Goal: Transaction & Acquisition: Purchase product/service

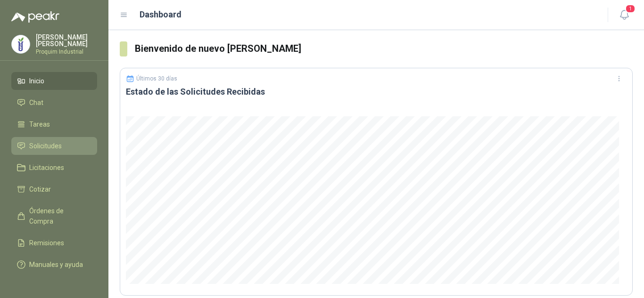
click at [79, 148] on li "Solicitudes" at bounding box center [54, 146] width 75 height 10
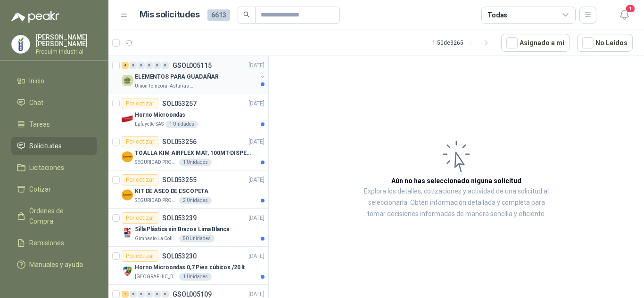
click at [221, 83] on div "Union Temporal Asturias Hogares Felices" at bounding box center [196, 87] width 122 height 8
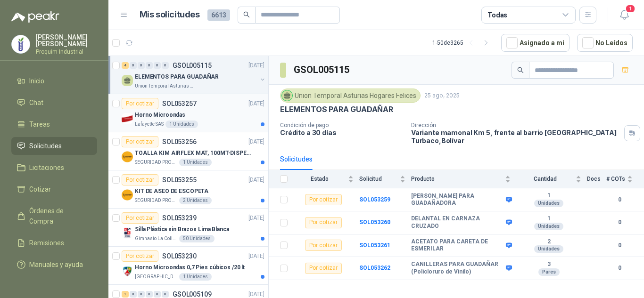
click at [230, 112] on div "Horno Microondas" at bounding box center [200, 114] width 130 height 11
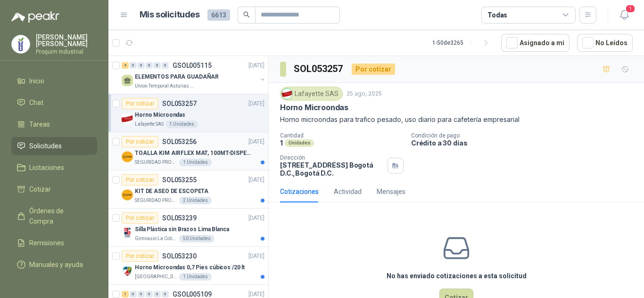
click at [190, 148] on div "TOALLA KIM AIRFLEX MAT, 100MT-DISPENSADOR- caja x6" at bounding box center [200, 153] width 130 height 11
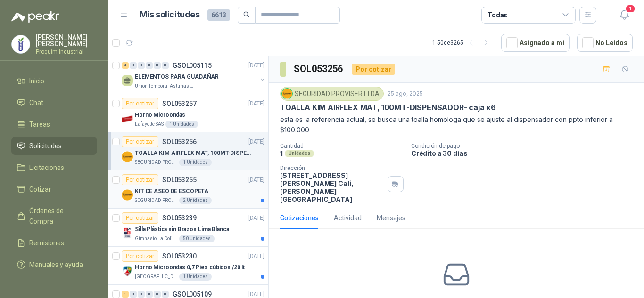
click at [214, 187] on div "KIT DE ASEO DE ESCOPETA" at bounding box center [200, 191] width 130 height 11
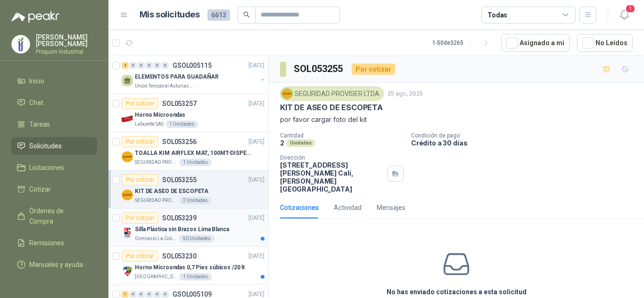
click at [216, 216] on div "Por cotizar SOL053239 [DATE]" at bounding box center [193, 218] width 143 height 11
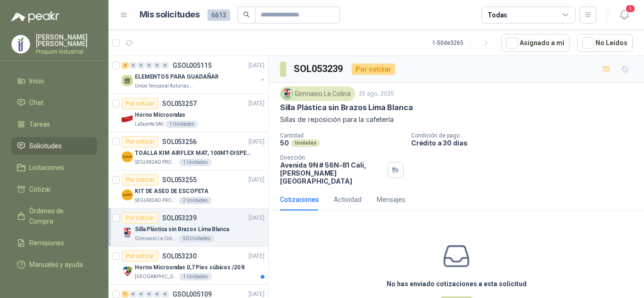
scroll to position [47, 0]
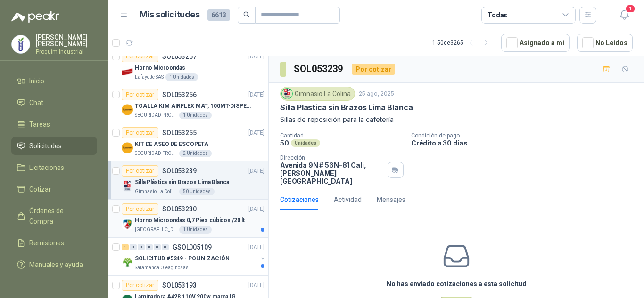
click at [226, 220] on p "Horno Microondas 0,7 Pies cúbicos /20 lt" at bounding box center [190, 220] width 110 height 9
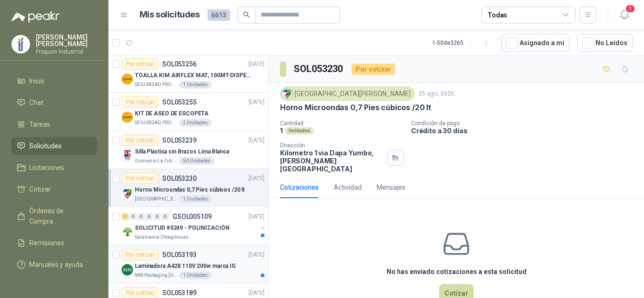
scroll to position [94, 0]
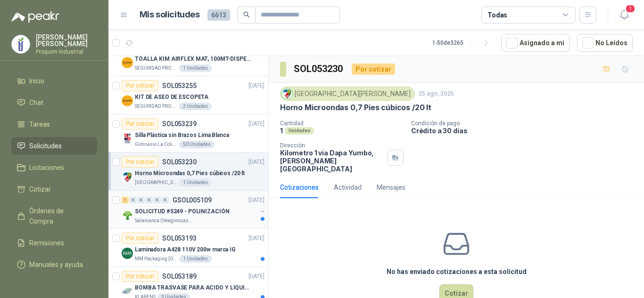
click at [217, 224] on div "Salamanca Oleaginosas SAS" at bounding box center [196, 221] width 122 height 8
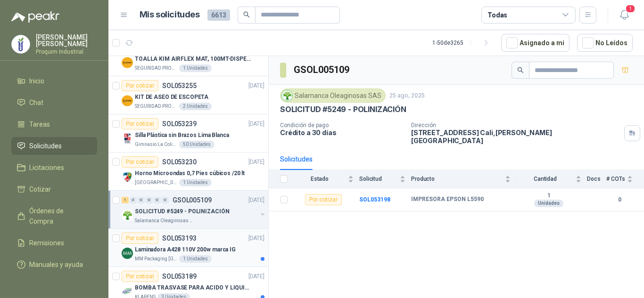
click at [196, 242] on div "Por cotizar SOL053193 [DATE]" at bounding box center [193, 238] width 143 height 11
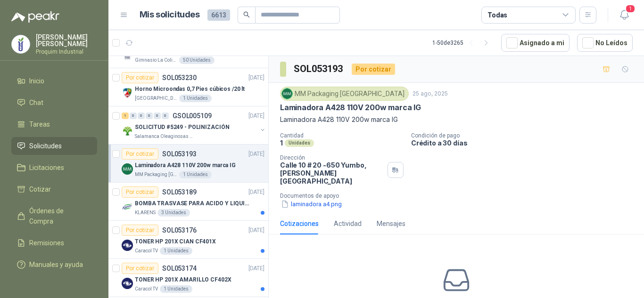
scroll to position [236, 0]
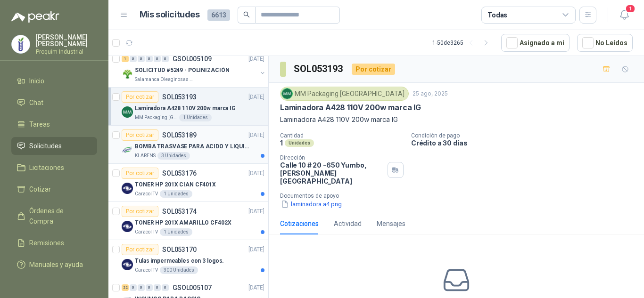
click at [208, 156] on div "KLARENS 3 Unidades" at bounding box center [200, 156] width 130 height 8
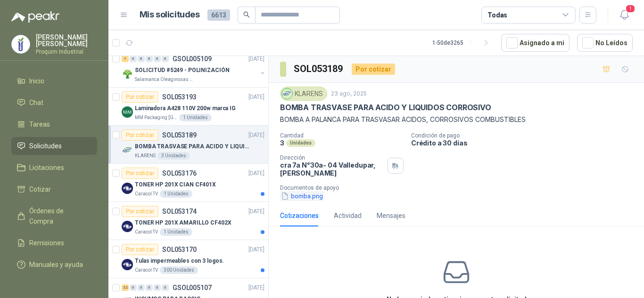
click at [307, 196] on button "bomba.png" at bounding box center [302, 196] width 44 height 10
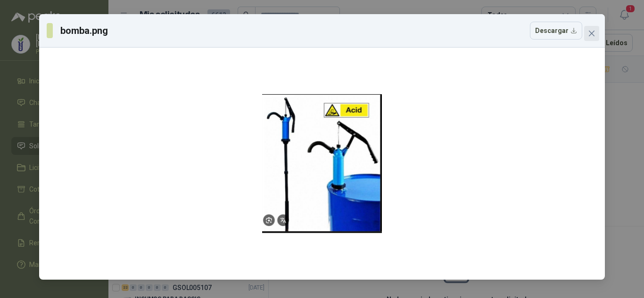
click at [586, 41] on button "Close" at bounding box center [591, 33] width 15 height 15
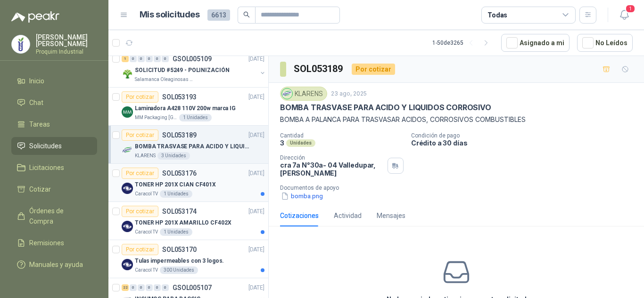
click at [201, 166] on article "Por cotizar SOL053176 [DATE] TONER HP 201X CIAN CF401X Caracol TV 1 Unidades" at bounding box center [188, 183] width 160 height 38
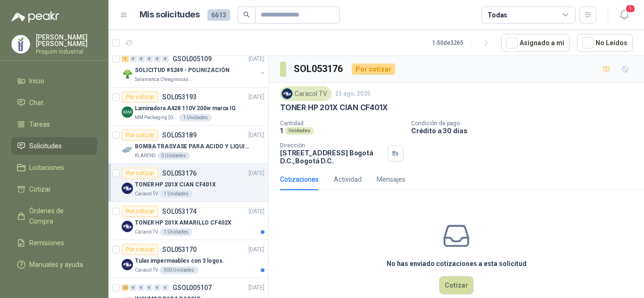
click at [539, 177] on div "Cotizaciones Actividad Mensajes" at bounding box center [456, 180] width 353 height 22
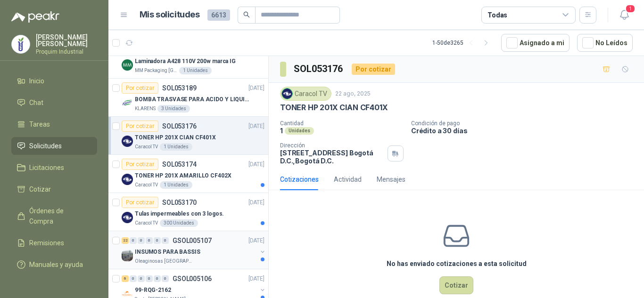
scroll to position [377, 0]
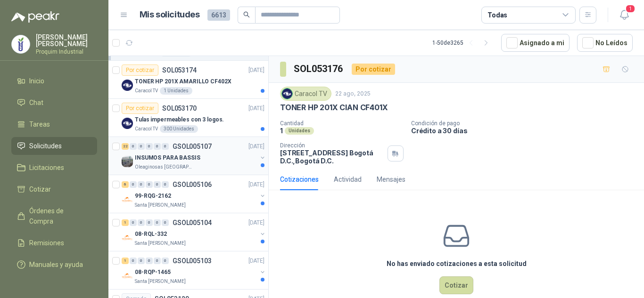
click at [209, 161] on div "INSUMOS PARA BASSIS" at bounding box center [196, 157] width 122 height 11
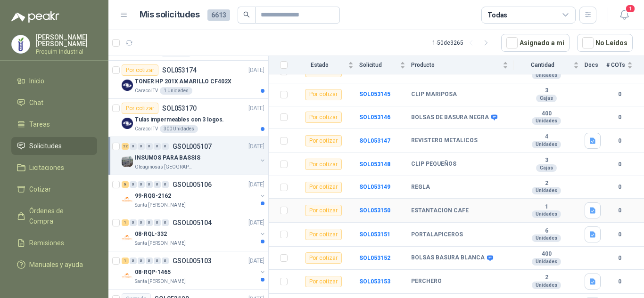
scroll to position [189, 0]
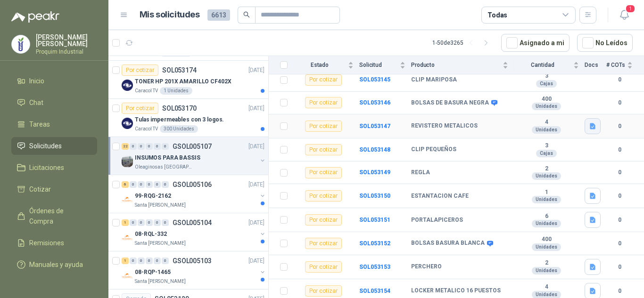
click at [585, 121] on button "button" at bounding box center [593, 126] width 16 height 16
click at [520, 100] on button "REVISTERO METALICO.jpeg" at bounding box center [543, 99] width 87 height 10
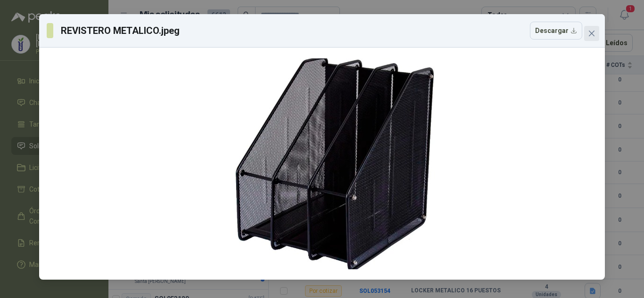
click at [590, 38] on button "Close" at bounding box center [591, 33] width 15 height 15
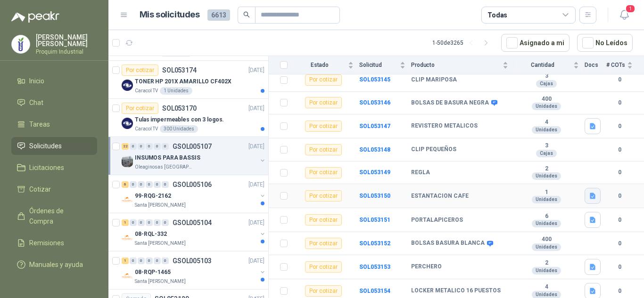
click at [590, 193] on icon "button" at bounding box center [593, 196] width 6 height 6
click at [579, 167] on button "ESTACION CAFE.jpeg" at bounding box center [551, 169] width 71 height 10
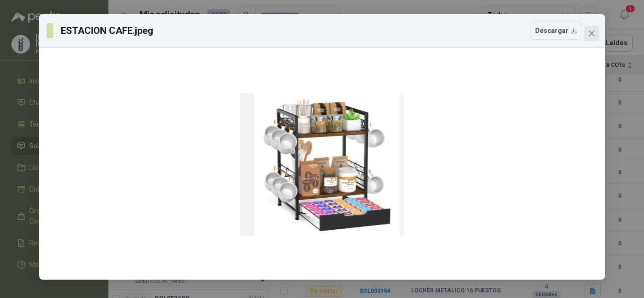
click at [596, 30] on span "Close" at bounding box center [591, 34] width 15 height 8
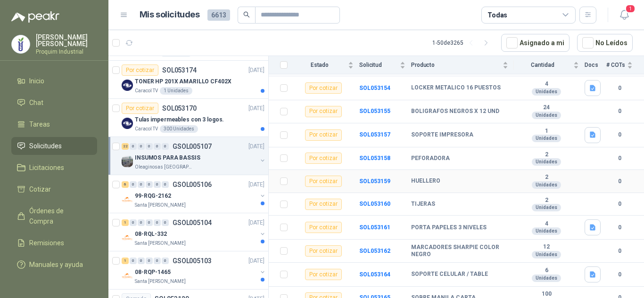
scroll to position [394, 0]
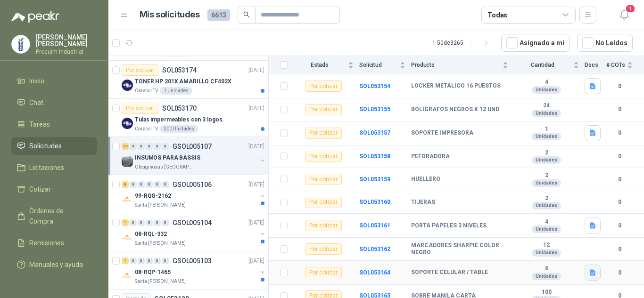
click at [590, 270] on icon "button" at bounding box center [593, 273] width 6 height 6
click at [536, 242] on button "SOPORTE CELULAR.jpeg" at bounding box center [547, 245] width 80 height 10
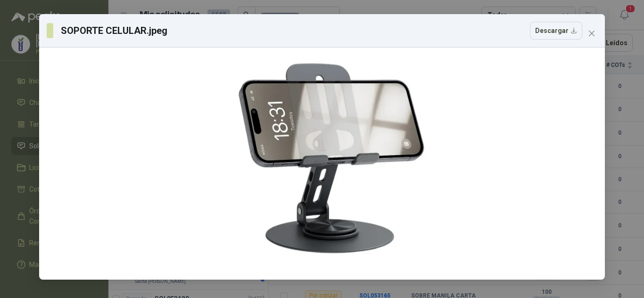
drag, startPoint x: 591, startPoint y: 32, endPoint x: 594, endPoint y: 67, distance: 35.5
click at [591, 33] on icon "close" at bounding box center [592, 34] width 6 height 6
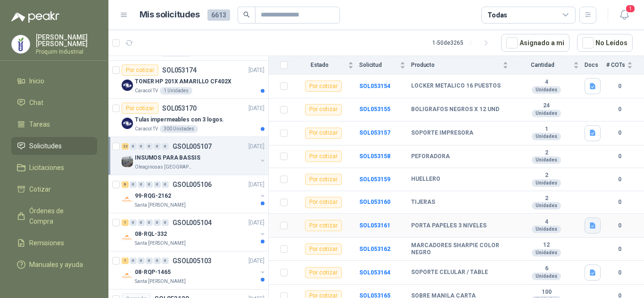
click at [589, 222] on icon "button" at bounding box center [593, 226] width 8 height 8
click at [526, 194] on button "PORTA PAPELES.jpeg" at bounding box center [551, 199] width 72 height 10
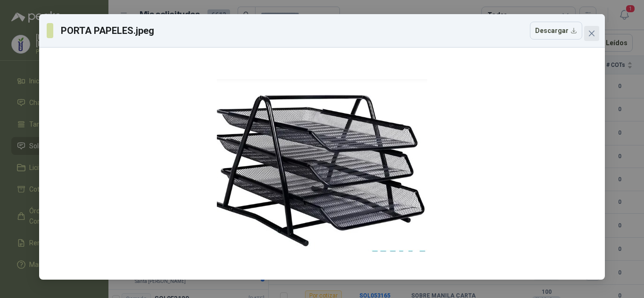
click at [596, 30] on span "Close" at bounding box center [591, 34] width 15 height 8
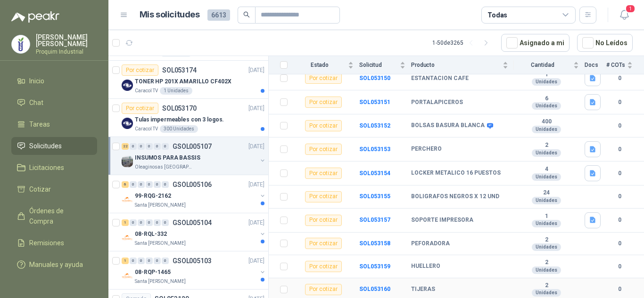
scroll to position [299, 0]
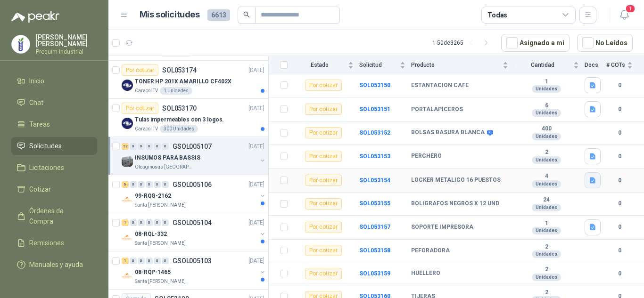
click at [589, 177] on icon "button" at bounding box center [593, 181] width 8 height 8
click at [552, 151] on button "LOCKER.jpeg" at bounding box center [563, 153] width 48 height 10
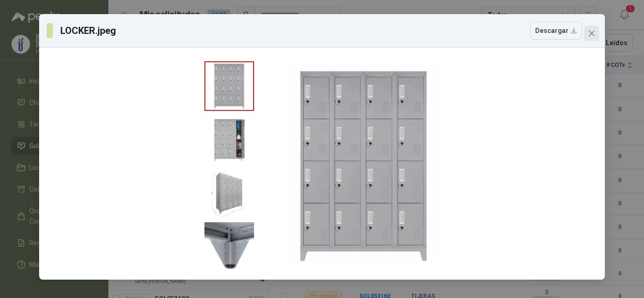
click at [594, 34] on icon "close" at bounding box center [592, 34] width 8 height 8
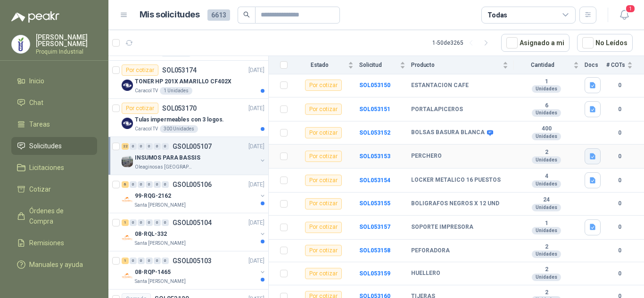
click at [589, 152] on button "button" at bounding box center [593, 157] width 16 height 16
click at [566, 130] on button "PERCHERO.jpeg" at bounding box center [559, 129] width 56 height 10
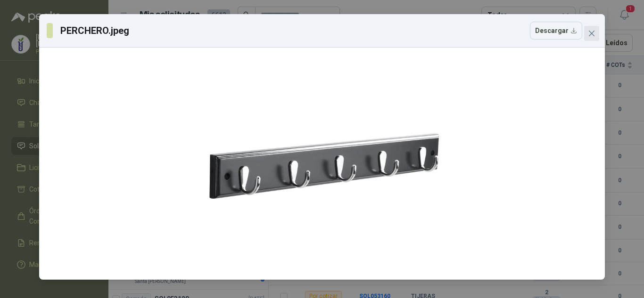
click at [595, 38] on button "Close" at bounding box center [591, 33] width 15 height 15
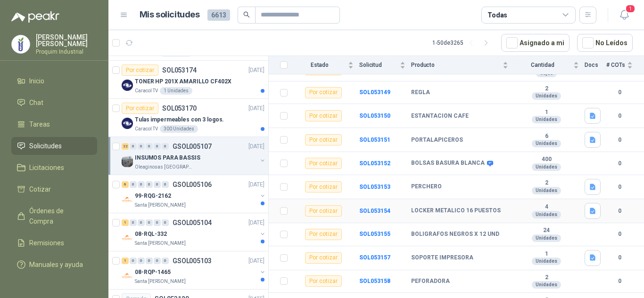
scroll to position [252, 0]
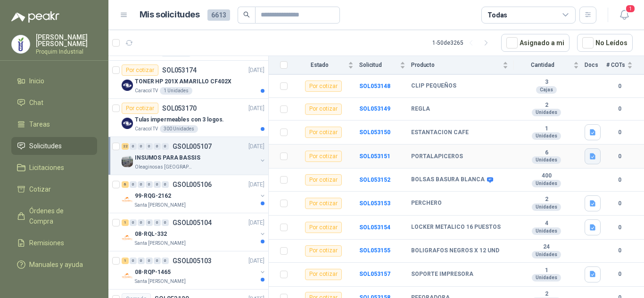
click at [585, 151] on button "button" at bounding box center [593, 157] width 16 height 16
click at [555, 126] on button "PORTALAPICEROS.jpeg" at bounding box center [548, 129] width 77 height 10
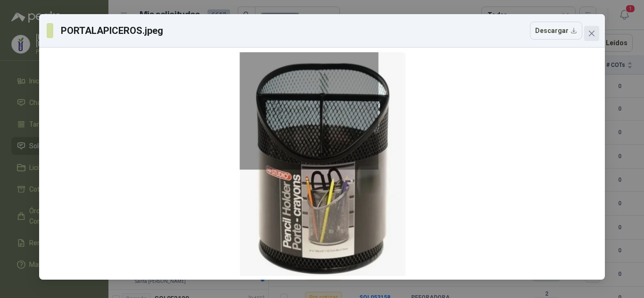
click at [593, 36] on icon "close" at bounding box center [592, 34] width 8 height 8
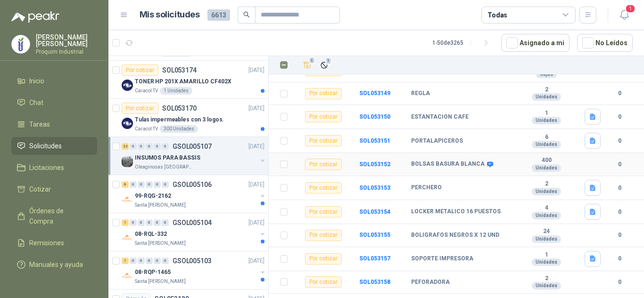
scroll to position [283, 0]
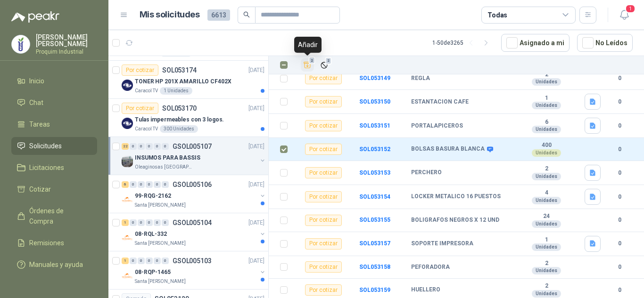
click at [306, 67] on icon "Añadir" at bounding box center [307, 65] width 8 height 8
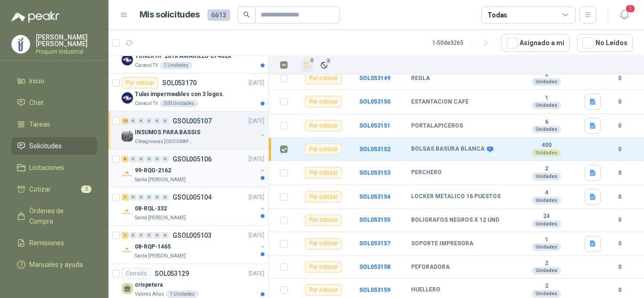
scroll to position [424, 0]
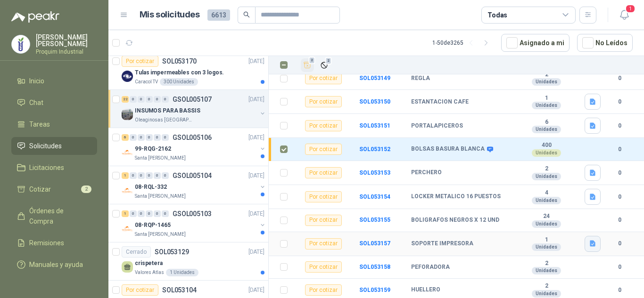
click at [589, 240] on icon "button" at bounding box center [593, 244] width 8 height 8
click at [529, 213] on button "SOPORTE IMPRESORA.jpeg" at bounding box center [543, 217] width 88 height 10
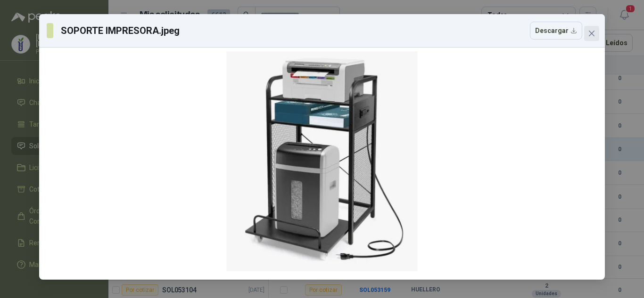
click at [588, 29] on button "Close" at bounding box center [591, 33] width 15 height 15
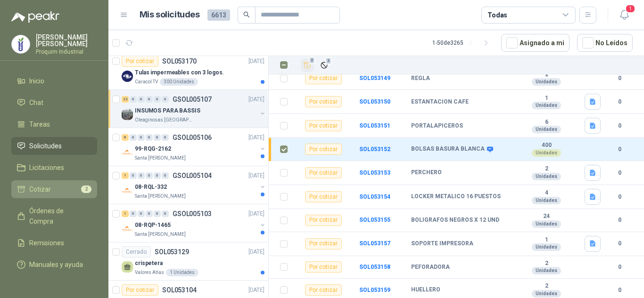
click at [49, 196] on link "Cotizar 2" at bounding box center [54, 190] width 86 height 18
click at [65, 183] on link "Cotizar 2" at bounding box center [54, 190] width 86 height 18
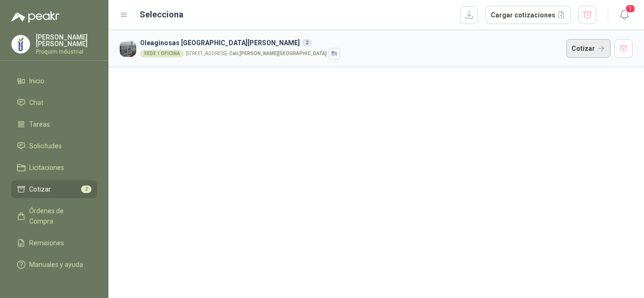
click at [572, 46] on button "Cotizar" at bounding box center [588, 48] width 44 height 19
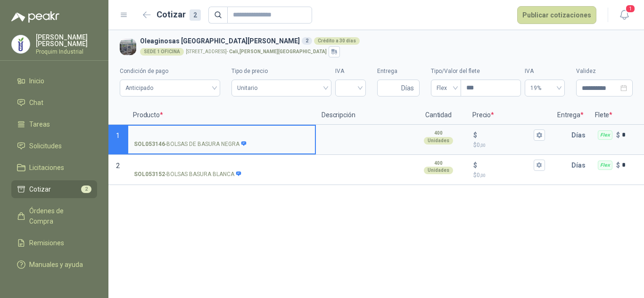
click at [220, 133] on input "SOL053146 - BOLSAS DE BASURA NEGRA" at bounding box center [221, 135] width 175 height 7
type input "**********"
click at [536, 133] on icon "button" at bounding box center [539, 135] width 6 height 6
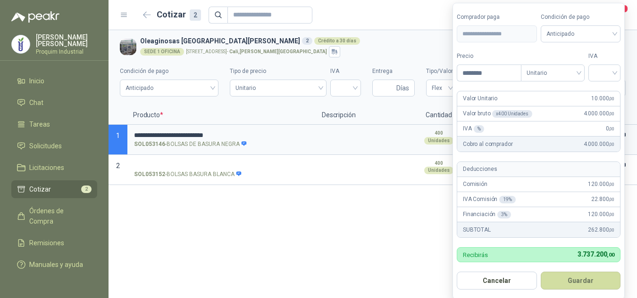
type input "********"
type input "******"
click at [430, 204] on div "**********" at bounding box center [372, 164] width 528 height 268
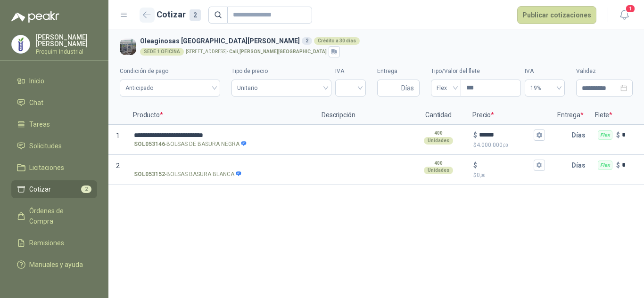
click at [144, 14] on icon "button" at bounding box center [146, 15] width 7 height 6
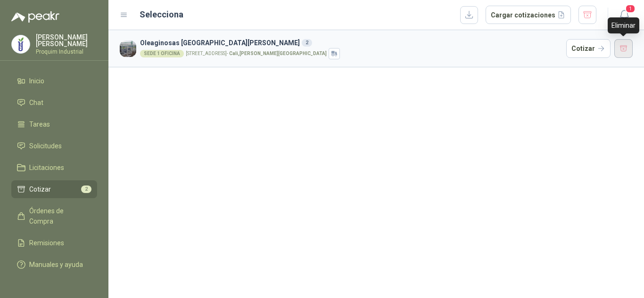
click at [622, 47] on button "button" at bounding box center [623, 48] width 19 height 19
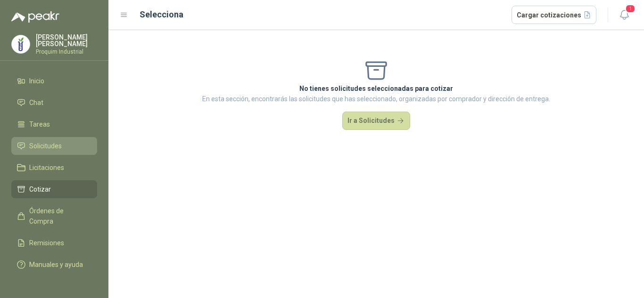
click at [72, 139] on link "Solicitudes" at bounding box center [54, 146] width 86 height 18
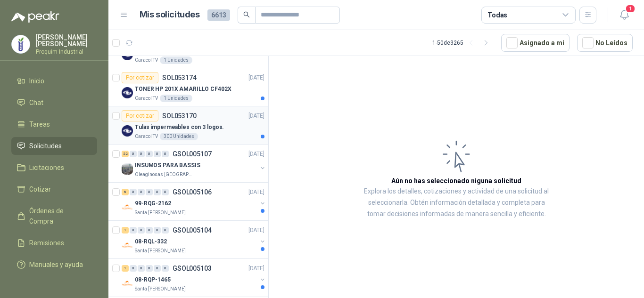
scroll to position [330, 0]
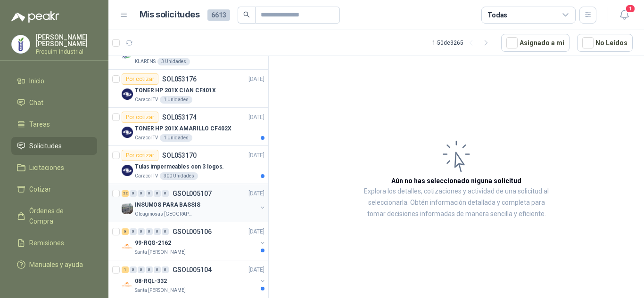
click at [192, 213] on div "Oleaginosas [GEOGRAPHIC_DATA][PERSON_NAME]" at bounding box center [196, 215] width 122 height 8
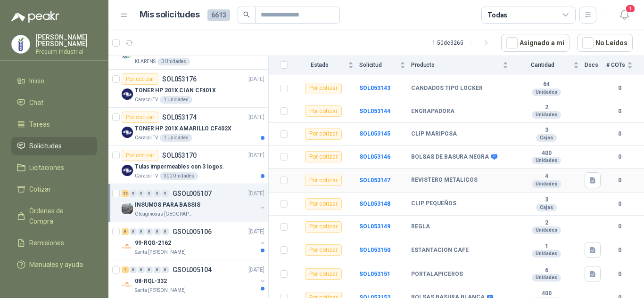
scroll to position [141, 0]
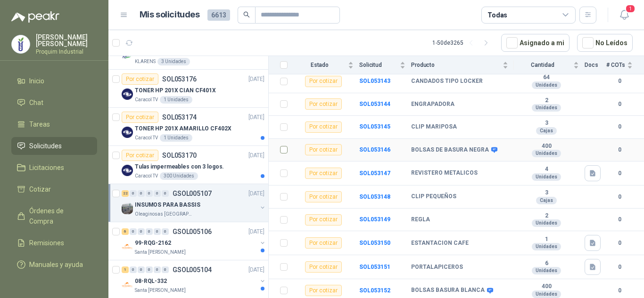
click at [287, 148] on label at bounding box center [284, 150] width 8 height 10
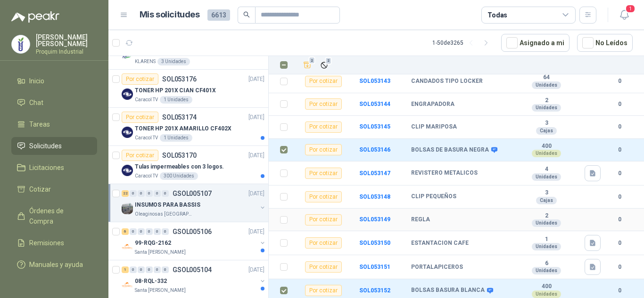
scroll to position [0, 0]
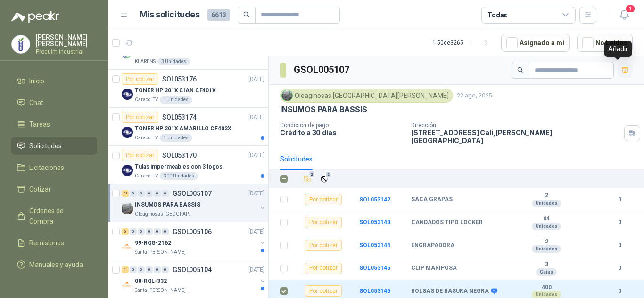
click at [622, 70] on icon "button" at bounding box center [626, 70] width 8 height 8
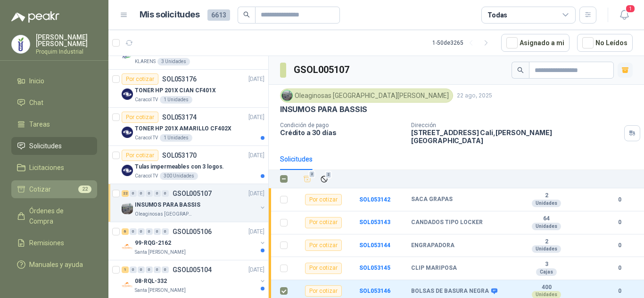
click at [80, 191] on span "22" at bounding box center [84, 190] width 13 height 8
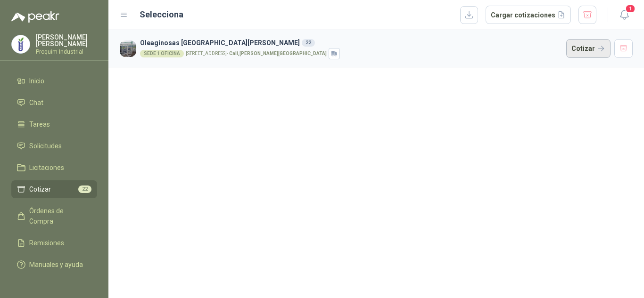
click at [597, 48] on button "Cotizar" at bounding box center [588, 48] width 44 height 19
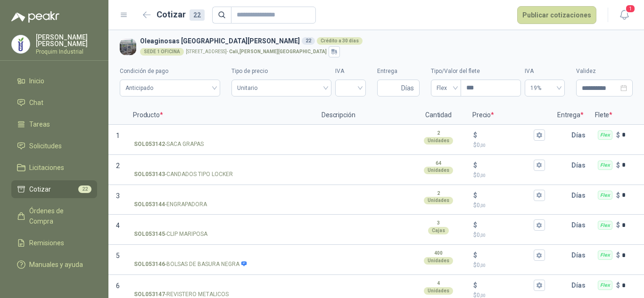
click at [63, 188] on li "Cotizar 22" at bounding box center [54, 189] width 75 height 10
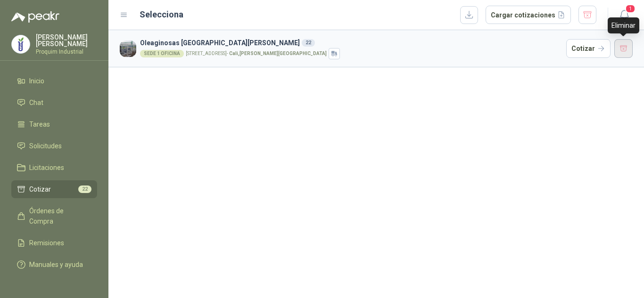
click at [630, 48] on button "button" at bounding box center [623, 48] width 19 height 19
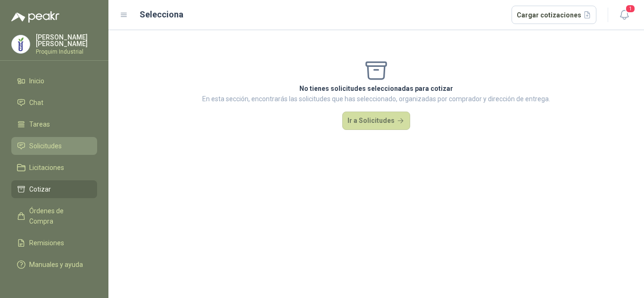
click at [59, 145] on span "Solicitudes" at bounding box center [45, 146] width 33 height 10
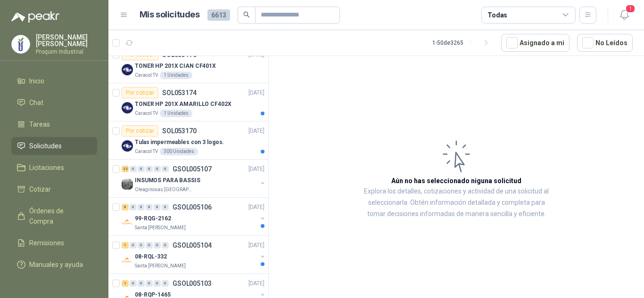
scroll to position [377, 0]
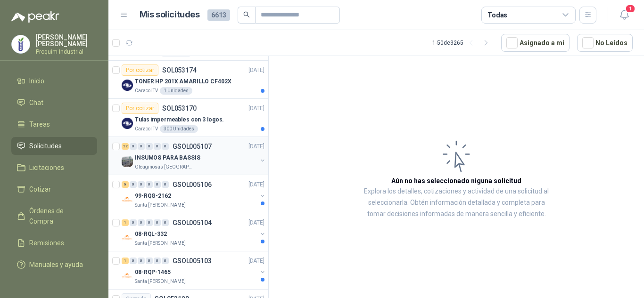
click at [206, 161] on div "INSUMOS PARA BASSIS" at bounding box center [196, 157] width 122 height 11
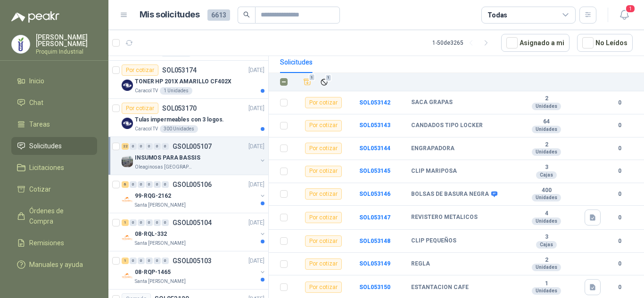
scroll to position [94, 0]
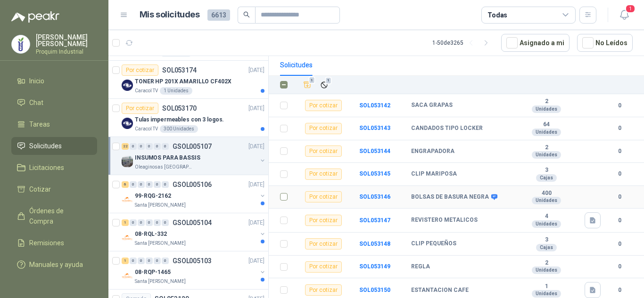
click at [282, 195] on label at bounding box center [284, 197] width 8 height 10
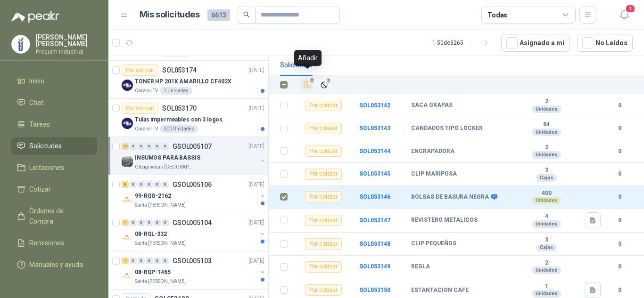
click at [310, 82] on icon "Añadir" at bounding box center [307, 85] width 7 height 6
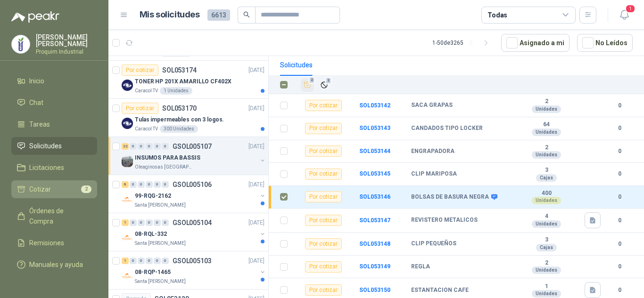
click at [86, 186] on span "2" at bounding box center [86, 190] width 10 height 8
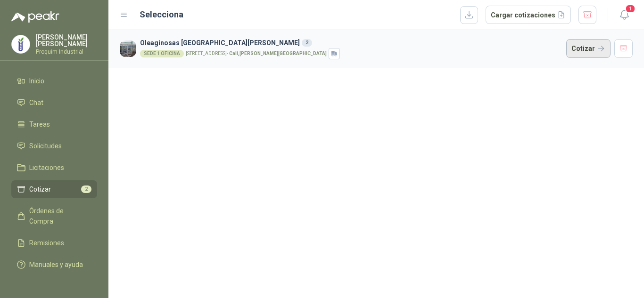
click at [580, 53] on button "Cotizar" at bounding box center [588, 48] width 44 height 19
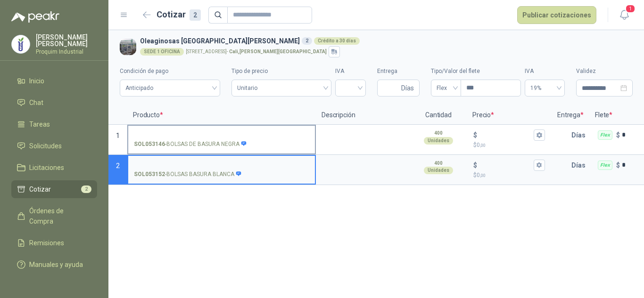
click at [218, 132] on input "SOL053146 - BOLSAS DE BASURA NEGRA" at bounding box center [221, 135] width 175 height 7
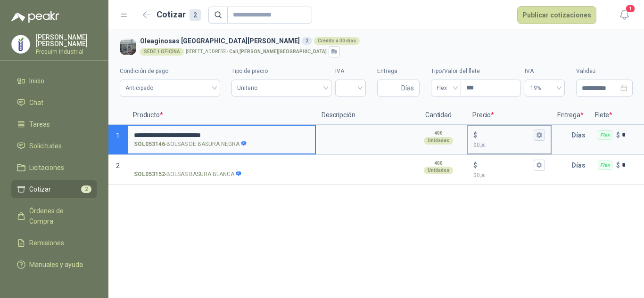
type input "**********"
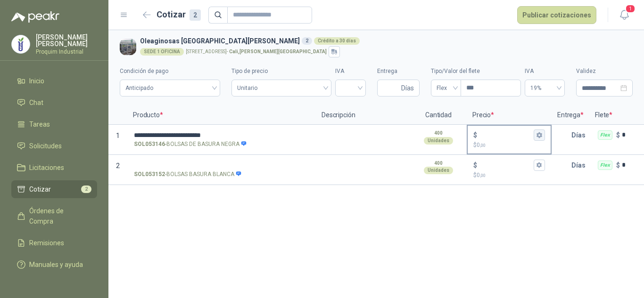
click at [535, 136] on button "$ $ 0 ,00" at bounding box center [539, 135] width 11 height 11
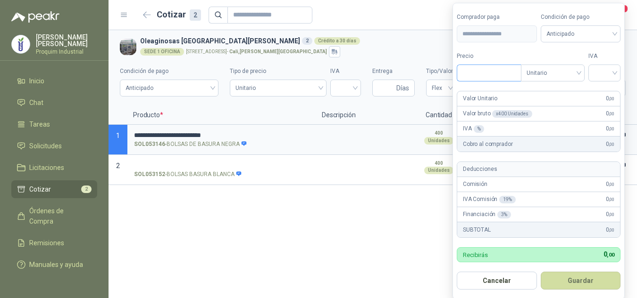
click at [501, 66] on input "Precio" at bounding box center [489, 73] width 64 height 16
type input "*****"
click at [611, 71] on input "search" at bounding box center [604, 72] width 21 height 14
click at [605, 92] on div "19%" at bounding box center [605, 93] width 17 height 10
click at [582, 280] on button "Guardar" at bounding box center [581, 281] width 81 height 18
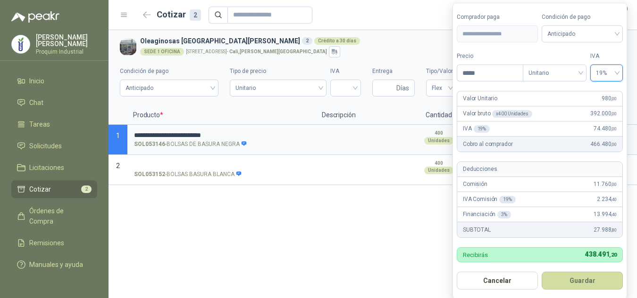
type input "***"
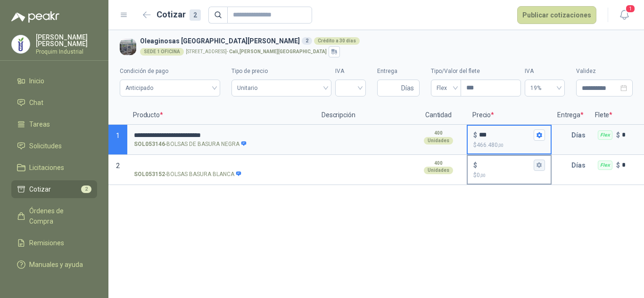
click at [543, 166] on button "$ $ 0 ,00" at bounding box center [539, 165] width 11 height 11
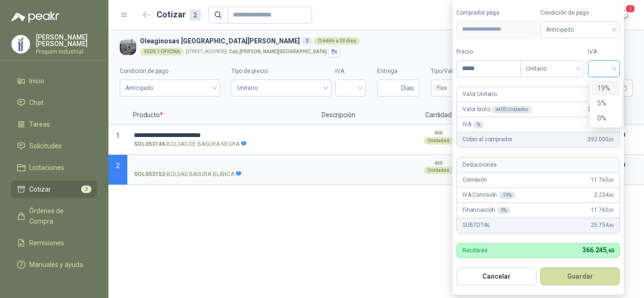
click at [612, 75] on span at bounding box center [604, 69] width 21 height 16
type input "*****"
click at [609, 83] on div "19%" at bounding box center [605, 88] width 17 height 10
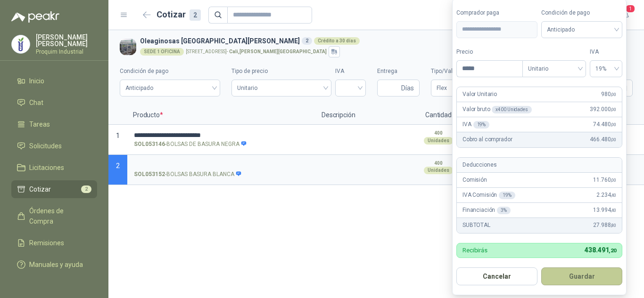
click at [595, 282] on button "Guardar" at bounding box center [581, 277] width 81 height 18
type input "***"
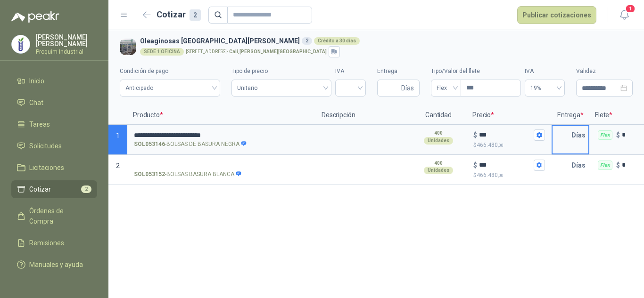
click at [563, 144] on input "text" at bounding box center [562, 135] width 19 height 19
type input "*"
drag, startPoint x: 561, startPoint y: 155, endPoint x: 565, endPoint y: 166, distance: 11.5
click at [564, 163] on div "Días" at bounding box center [571, 170] width 38 height 30
click at [565, 166] on input "text" at bounding box center [562, 165] width 19 height 19
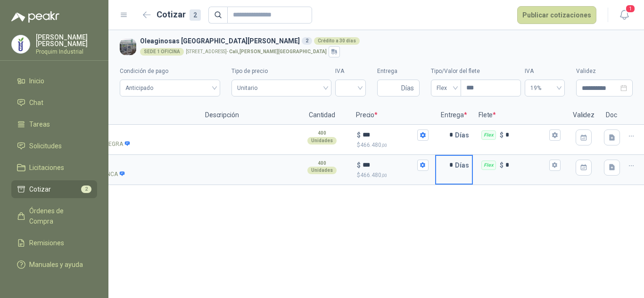
scroll to position [0, 123]
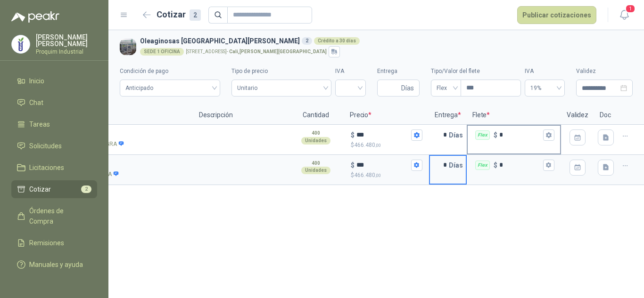
type input "*"
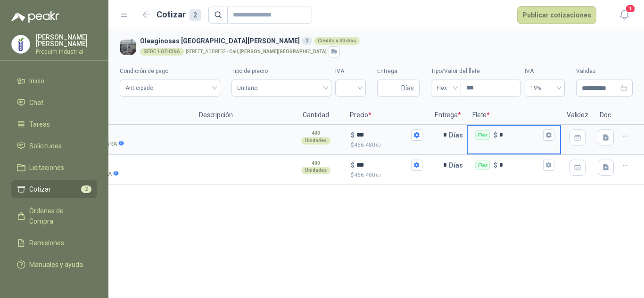
click at [513, 139] on input "*" at bounding box center [520, 135] width 42 height 7
click at [456, 88] on div "Flex" at bounding box center [446, 88] width 30 height 17
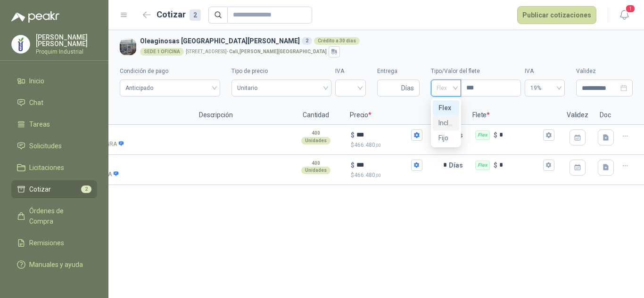
click at [448, 118] on div "Incluido" at bounding box center [446, 123] width 15 height 10
click at [468, 209] on div "**********" at bounding box center [376, 164] width 536 height 268
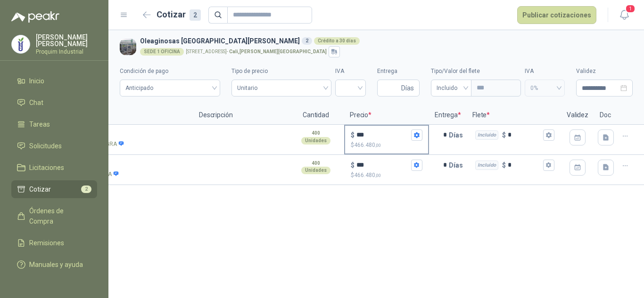
click at [363, 135] on input "***" at bounding box center [382, 135] width 53 height 7
type input "***"
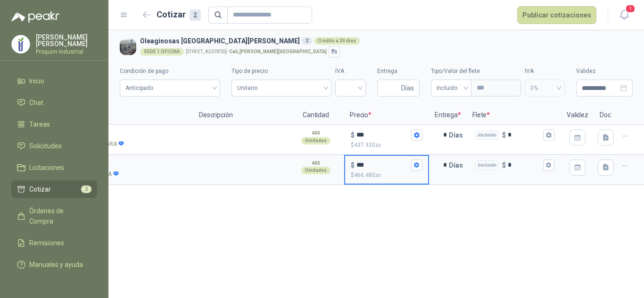
click at [365, 165] on input "***" at bounding box center [382, 165] width 53 height 7
type input "***"
click at [376, 207] on div "**********" at bounding box center [376, 164] width 536 height 268
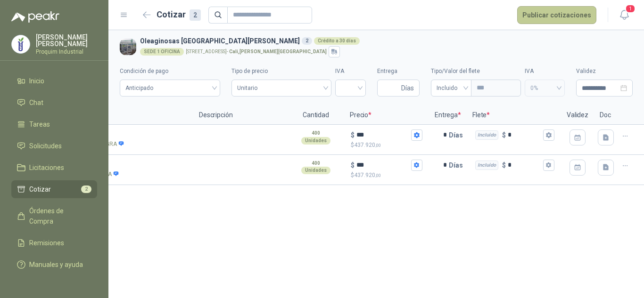
click at [555, 8] on button "Publicar cotizaciones" at bounding box center [556, 15] width 79 height 18
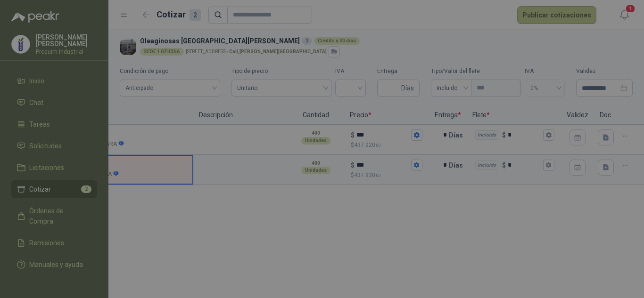
scroll to position [0, 25]
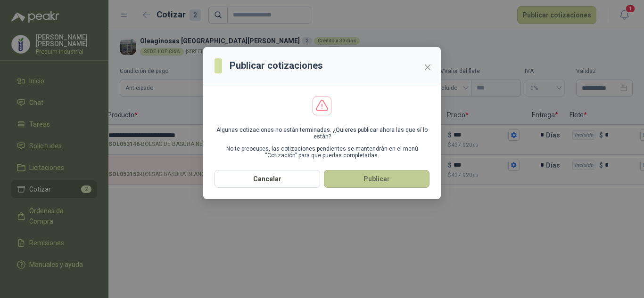
click at [361, 178] on button "Publicar" at bounding box center [377, 179] width 106 height 18
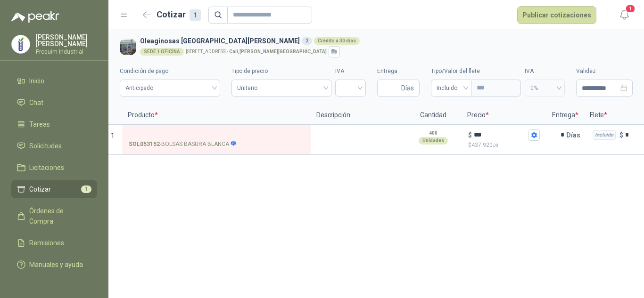
scroll to position [0, 0]
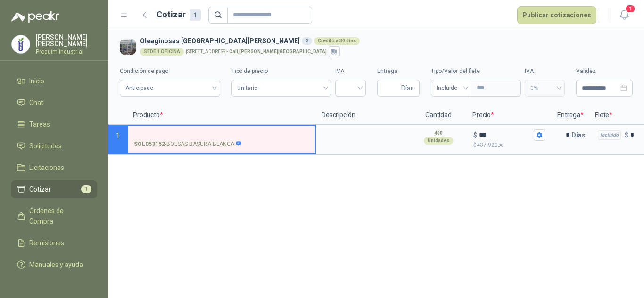
click at [191, 132] on input "SOL053152 - BOLSAS BASURA BLANCA" at bounding box center [221, 135] width 175 height 7
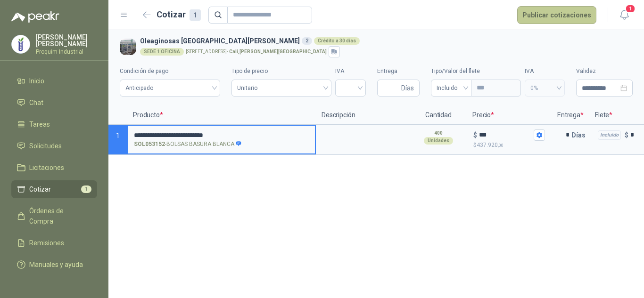
type input "**********"
click at [539, 21] on button "Publicar cotizaciones" at bounding box center [556, 15] width 79 height 18
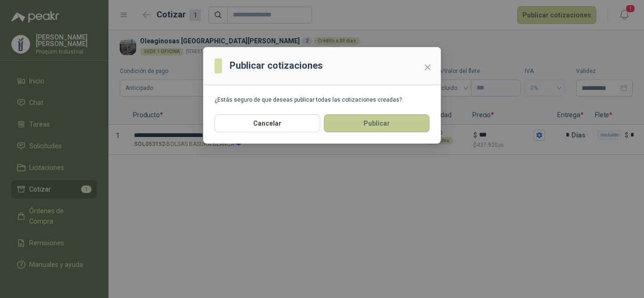
click at [404, 129] on button "Publicar" at bounding box center [377, 124] width 106 height 18
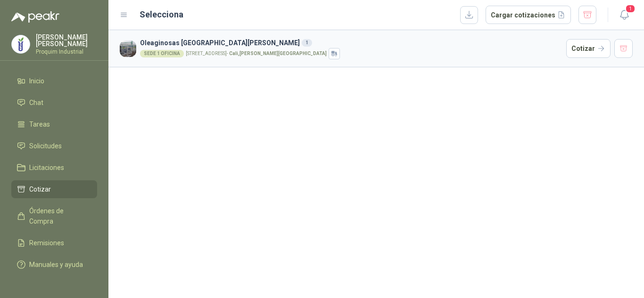
click at [79, 156] on ul "Inicio Chat Tareas Solicitudes Licitaciones Cotizar Órdenes de Compra Remisione…" at bounding box center [54, 175] width 108 height 206
click at [82, 151] on link "Solicitudes" at bounding box center [54, 146] width 86 height 18
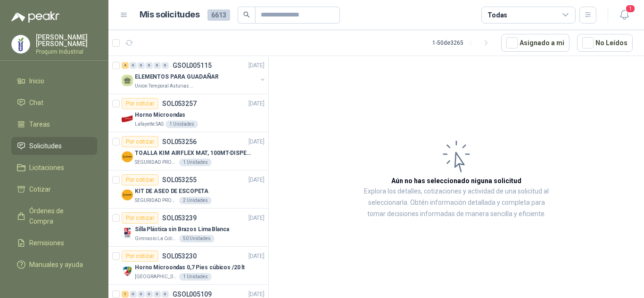
click at [606, 118] on article "Aún no has seleccionado niguna solicitud Explora los detalles, cotizaciones y a…" at bounding box center [456, 179] width 375 height 246
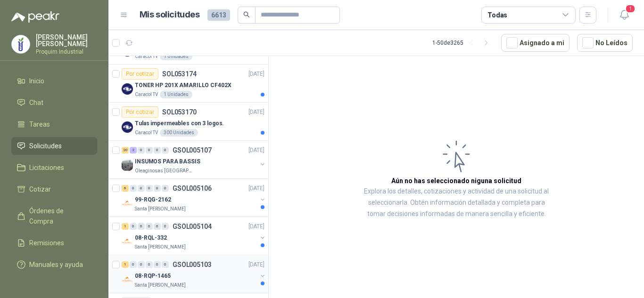
scroll to position [472, 0]
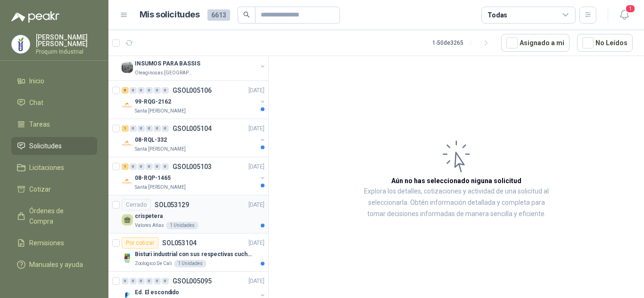
click at [208, 210] on div "Cerrado SOL053129 [DATE]" at bounding box center [193, 204] width 143 height 11
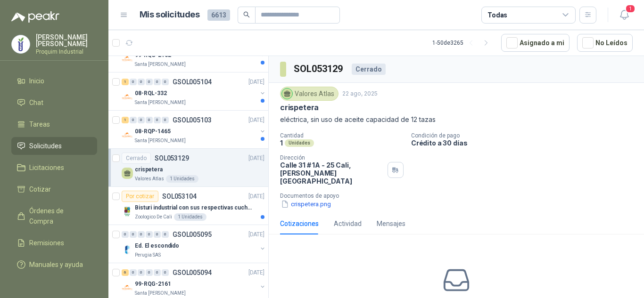
scroll to position [519, 0]
click at [305, 199] on button "crispetera.png" at bounding box center [306, 204] width 52 height 10
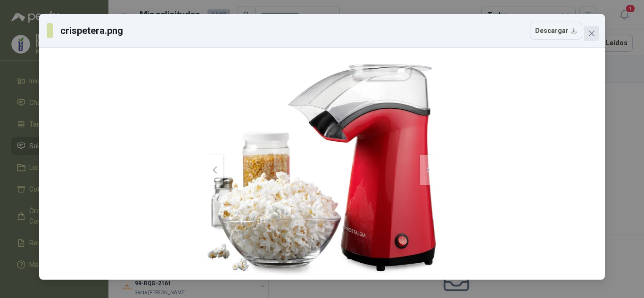
click at [591, 35] on icon "close" at bounding box center [592, 34] width 6 height 6
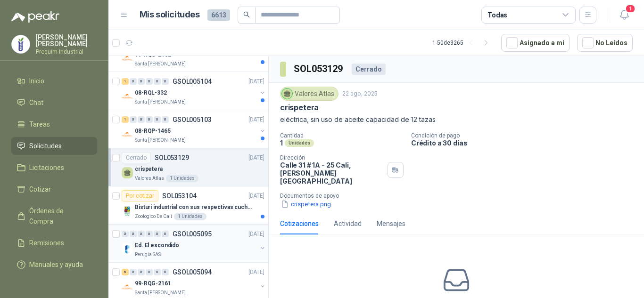
scroll to position [566, 0]
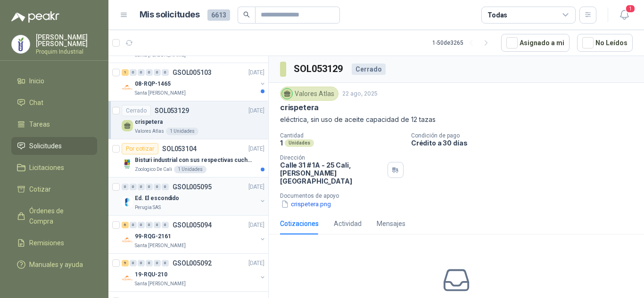
click at [222, 196] on div "Ed. El escondido" at bounding box center [196, 198] width 122 height 11
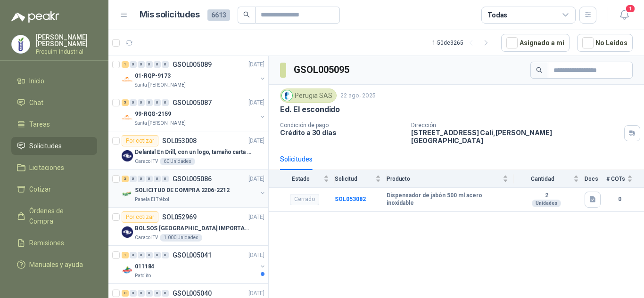
scroll to position [849, 0]
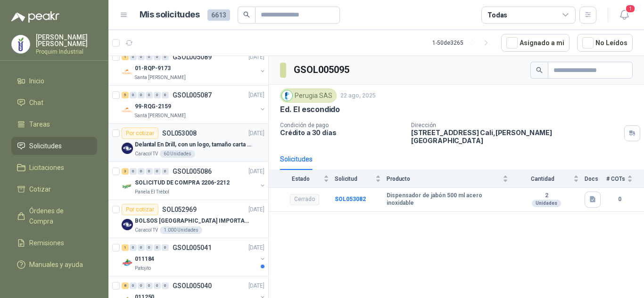
click at [216, 158] on div "Caracol TV 60 Unidades" at bounding box center [200, 154] width 130 height 8
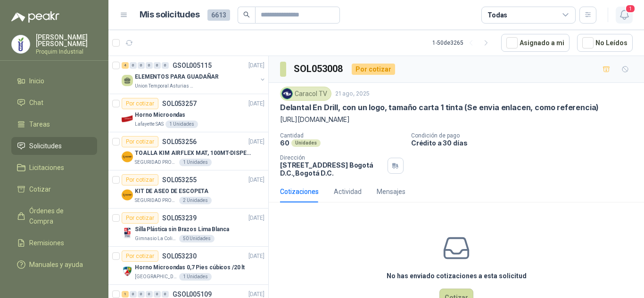
click at [626, 14] on icon "button" at bounding box center [625, 15] width 12 height 12
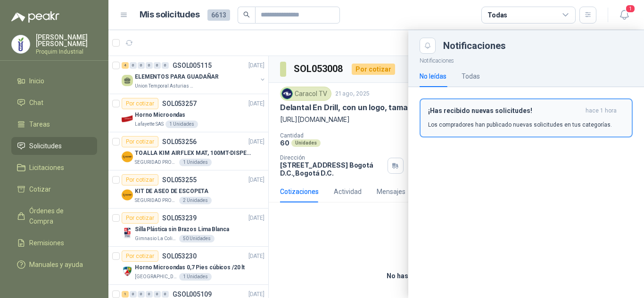
click at [570, 104] on button "¡Has recibido nuevas solicitudes! hace 1 hora Los compradores han publicado nue…" at bounding box center [526, 118] width 213 height 39
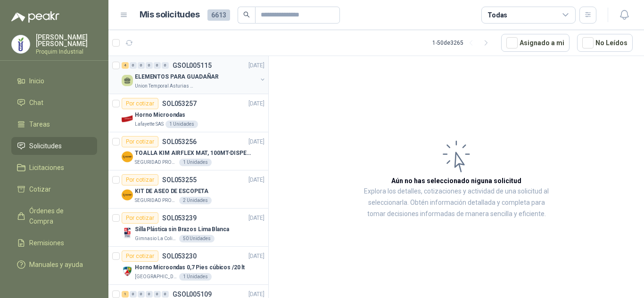
click at [204, 82] on div "ELEMENTOS PARA GUADAÑAR" at bounding box center [196, 76] width 122 height 11
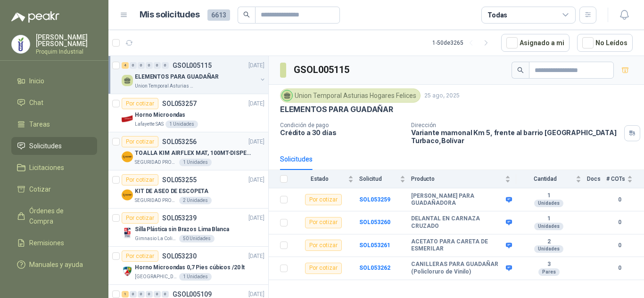
click at [228, 162] on div "SEGURIDAD PROVISER LTDA 1 Unidades" at bounding box center [200, 163] width 130 height 8
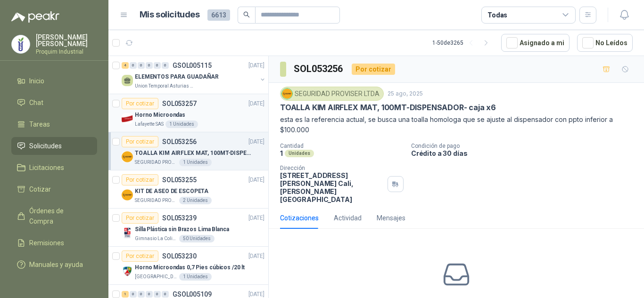
click at [218, 99] on div "Por cotizar SOL053257 [DATE]" at bounding box center [193, 103] width 143 height 11
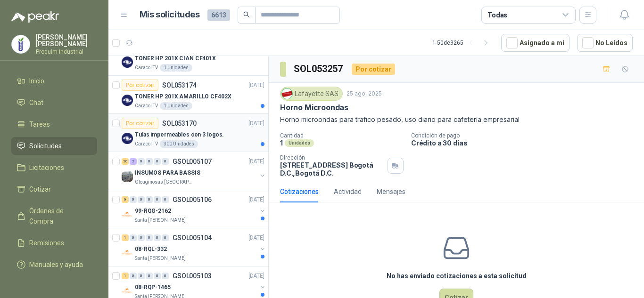
scroll to position [377, 0]
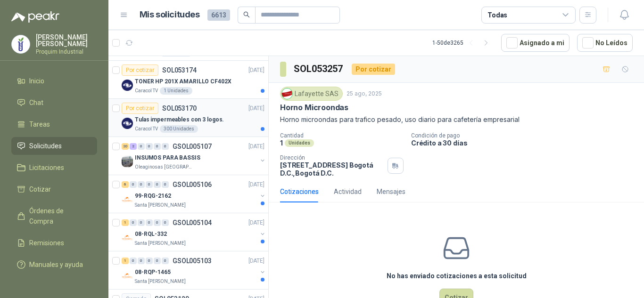
click at [221, 117] on div "Tulas impermeables con 3 logos." at bounding box center [200, 119] width 130 height 11
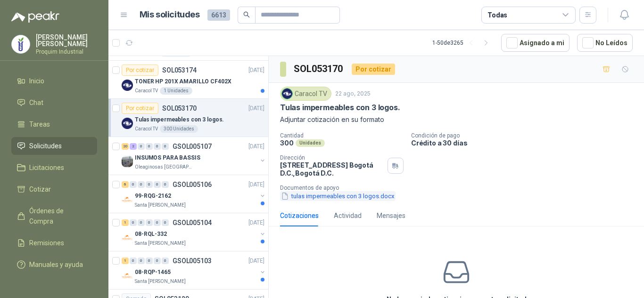
click at [386, 196] on button "tulas impermeables con 3 logos.docx" at bounding box center [338, 196] width 116 height 10
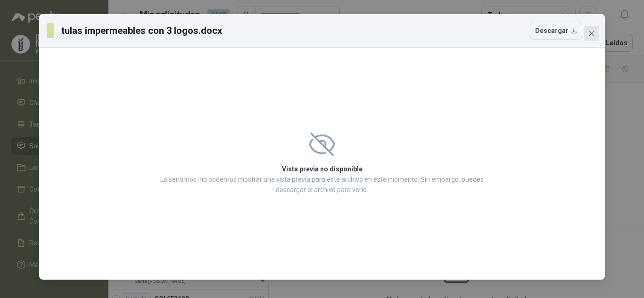
click at [588, 31] on icon "close" at bounding box center [592, 34] width 8 height 8
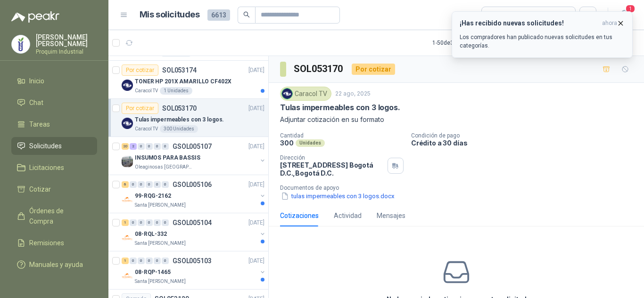
click at [622, 24] on icon "button" at bounding box center [621, 23] width 8 height 8
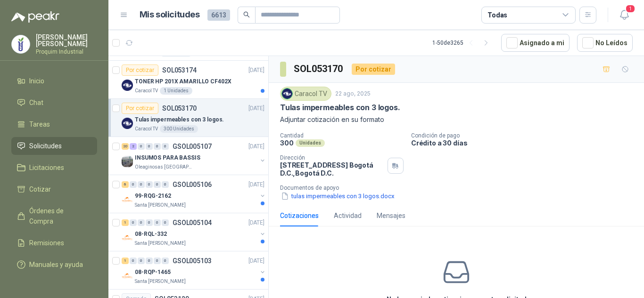
click at [586, 134] on p "Condición de pago" at bounding box center [525, 136] width 229 height 7
click at [592, 99] on div "Caracol TV [DATE]" at bounding box center [456, 94] width 353 height 14
click at [626, 14] on icon "button" at bounding box center [625, 15] width 12 height 12
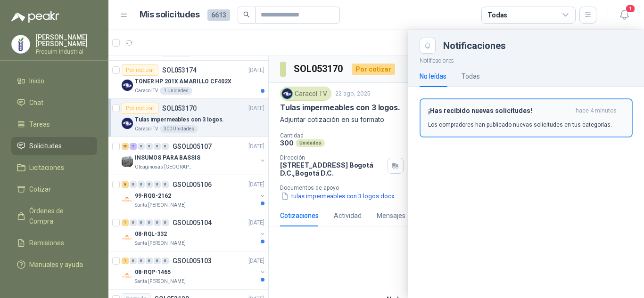
click at [628, 129] on button "¡Has recibido nuevas solicitudes! hace 4 minutos Los compradores han publicado …" at bounding box center [526, 118] width 213 height 39
